Goal: Check status: Check status

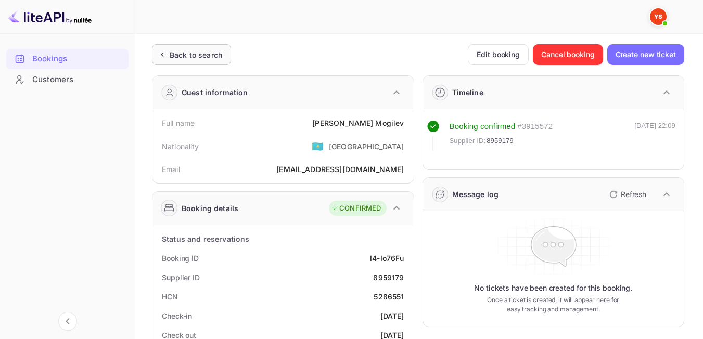
click at [209, 47] on div "Back to search" at bounding box center [191, 54] width 79 height 21
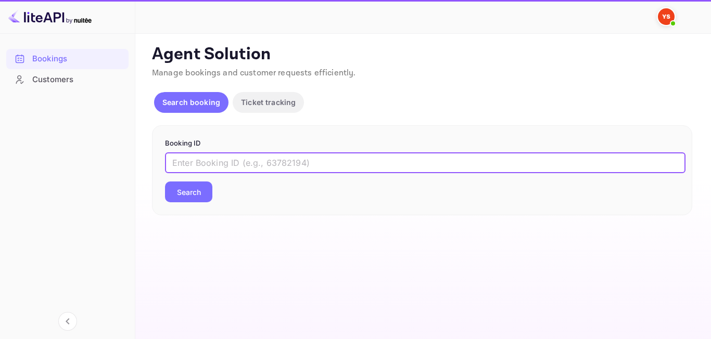
paste input "7820844"
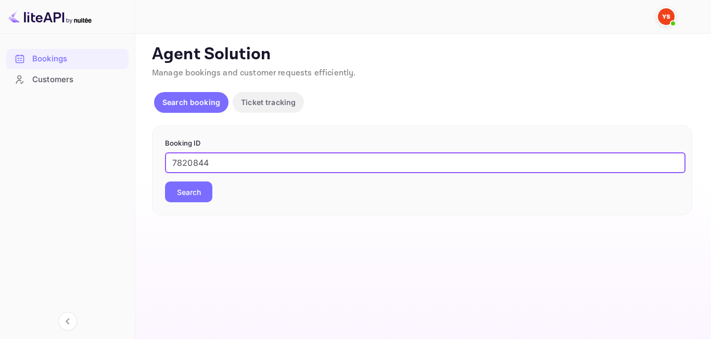
click at [182, 172] on input "7820844" at bounding box center [425, 162] width 520 height 21
type input "7820844"
click at [188, 190] on button "Search" at bounding box center [188, 192] width 47 height 21
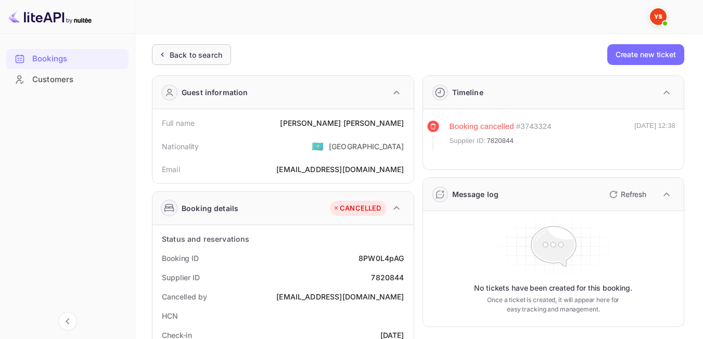
click at [169, 45] on div "Back to search" at bounding box center [191, 54] width 79 height 21
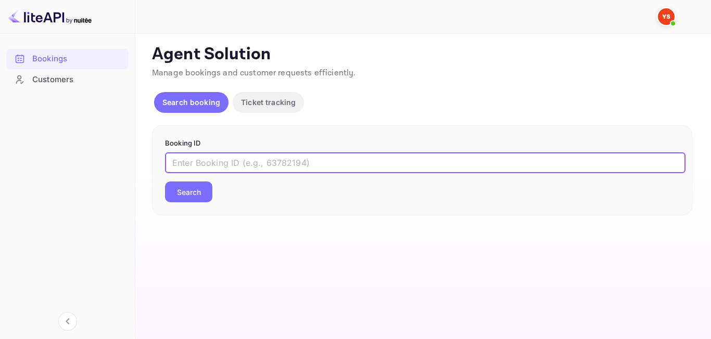
paste input "9485396"
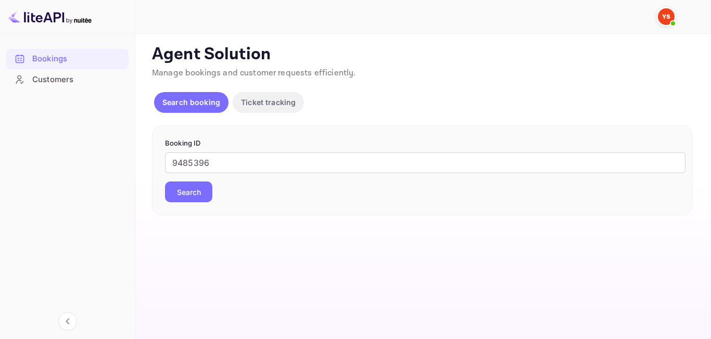
click at [190, 191] on button "Search" at bounding box center [188, 192] width 47 height 21
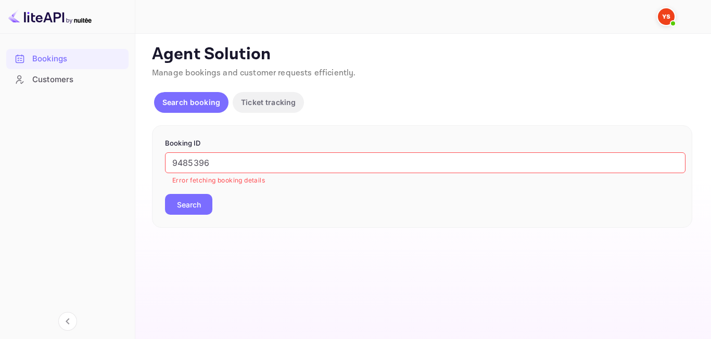
click at [176, 164] on input "9485396" at bounding box center [425, 162] width 520 height 21
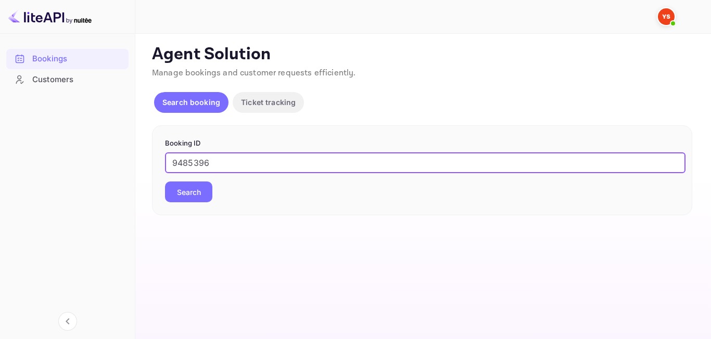
type input "9485396"
click at [187, 206] on div "Booking ID 9485396 ​ Search" at bounding box center [422, 170] width 540 height 91
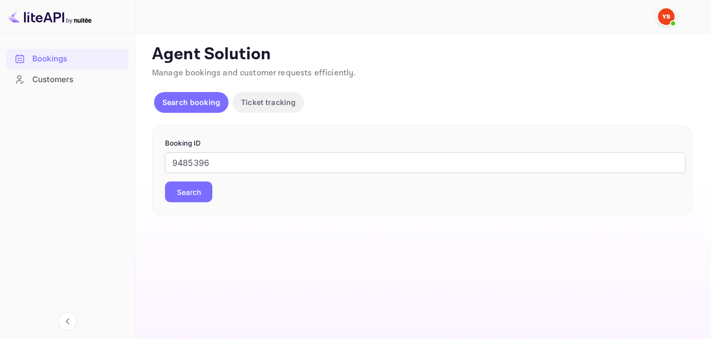
click at [186, 199] on button "Search" at bounding box center [188, 192] width 47 height 21
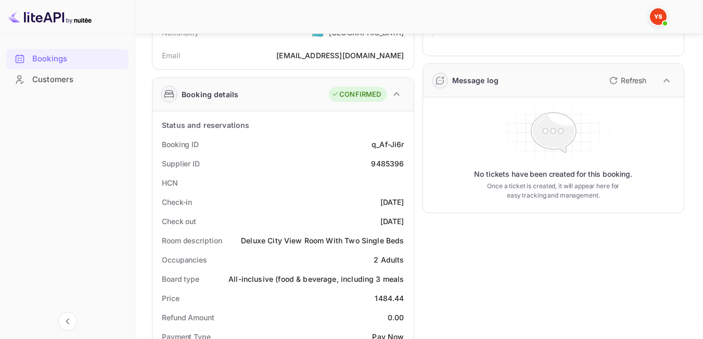
scroll to position [165, 0]
